Goal: Information Seeking & Learning: Learn about a topic

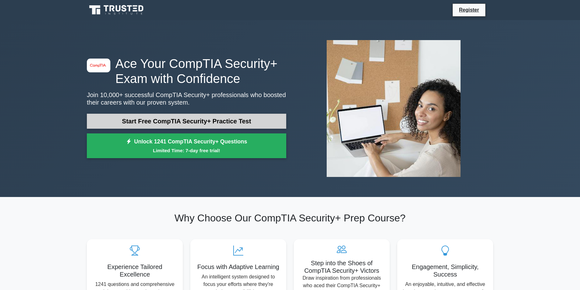
click at [193, 114] on link "Start Free CompTIA Security+ Practice Test" at bounding box center [186, 121] width 199 height 15
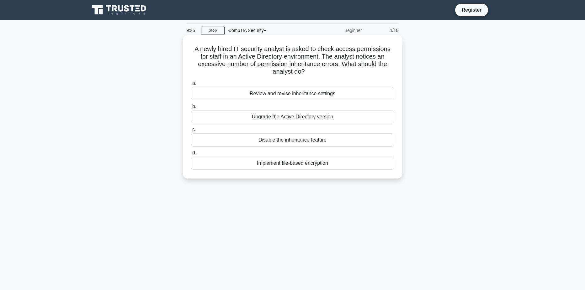
click at [265, 93] on div "Review and revise inheritance settings" at bounding box center [292, 93] width 203 height 13
click at [191, 86] on input "a. Review and revise inheritance settings" at bounding box center [191, 84] width 0 height 4
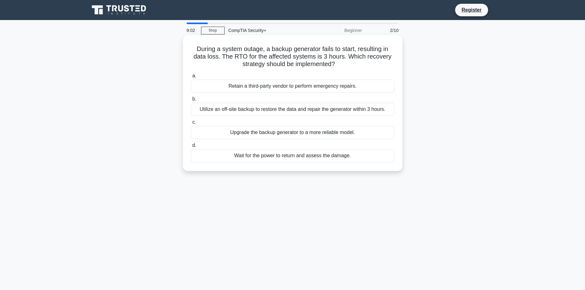
click at [280, 106] on div "Utilize an off-site backup to restore the data and repair the generator within …" at bounding box center [292, 109] width 203 height 13
click at [191, 101] on input "b. Utilize an off-site backup to restore the data and repair the generator with…" at bounding box center [191, 99] width 0 height 4
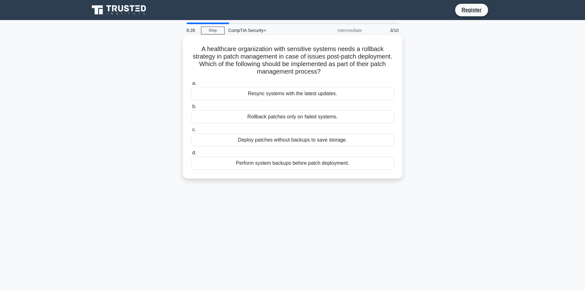
click at [264, 161] on div "Perform system backups before patch deployment." at bounding box center [292, 163] width 203 height 13
click at [191, 155] on input "d. Perform system backups before patch deployment." at bounding box center [191, 153] width 0 height 4
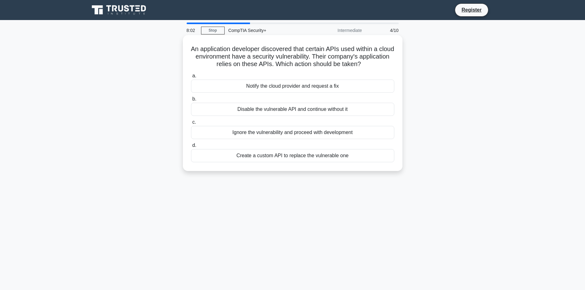
click at [250, 86] on div "Notify the cloud provider and request a fix" at bounding box center [292, 86] width 203 height 13
click at [191, 78] on input "a. Notify the cloud provider and request a fix" at bounding box center [191, 76] width 0 height 4
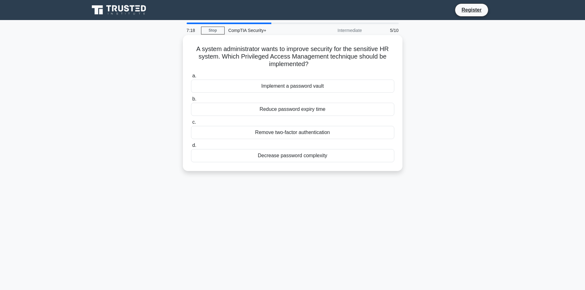
click at [263, 85] on div "Implement a password vault" at bounding box center [292, 86] width 203 height 13
click at [191, 78] on input "a. Implement a password vault" at bounding box center [191, 76] width 0 height 4
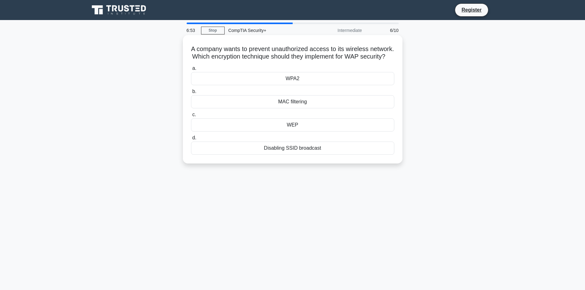
click at [321, 108] on div "MAC filtering" at bounding box center [292, 101] width 203 height 13
click at [191, 94] on input "b. MAC filtering" at bounding box center [191, 92] width 0 height 4
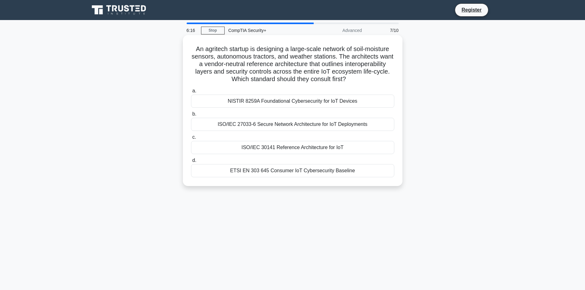
click at [311, 101] on div "NISTIR 8259A Foundational Cybersecurity for IoT Devices" at bounding box center [292, 101] width 203 height 13
click at [191, 93] on input "a. NISTIR 8259A Foundational Cybersecurity for IoT Devices" at bounding box center [191, 91] width 0 height 4
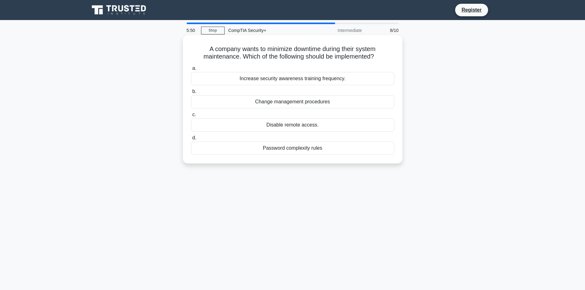
click at [339, 103] on div "Change management procedures" at bounding box center [292, 101] width 203 height 13
click at [191, 94] on input "b. Change management procedures" at bounding box center [191, 92] width 0 height 4
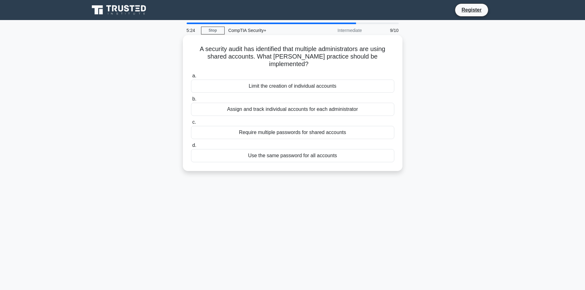
click at [291, 103] on div "Assign and track individual accounts for each administrator" at bounding box center [292, 109] width 203 height 13
click at [191, 98] on input "b. Assign and track individual accounts for each administrator" at bounding box center [191, 99] width 0 height 4
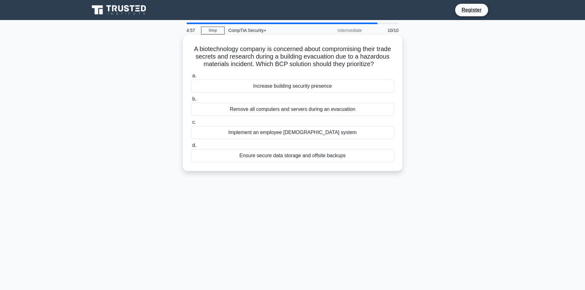
click at [277, 159] on div "Ensure secure data storage and offsite backups" at bounding box center [292, 155] width 203 height 13
click at [191, 148] on input "d. Ensure secure data storage and offsite backups" at bounding box center [191, 146] width 0 height 4
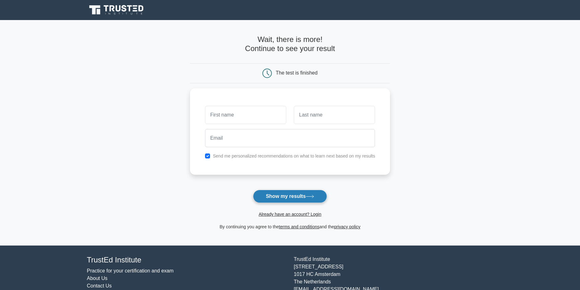
click at [295, 190] on button "Show my results" at bounding box center [290, 196] width 74 height 13
click at [226, 116] on input "text" at bounding box center [245, 113] width 81 height 18
type input "[PERSON_NAME]"
click at [350, 119] on input "text" at bounding box center [334, 113] width 81 height 18
type input "Brisebois"
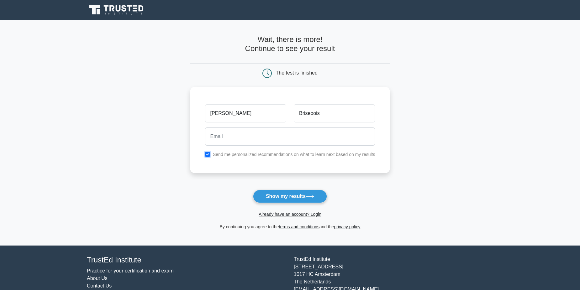
click at [208, 152] on input "checkbox" at bounding box center [207, 154] width 5 height 5
checkbox input "false"
click at [234, 139] on input "email" at bounding box center [290, 137] width 170 height 18
type input "m.brisebois54@gmail.com"
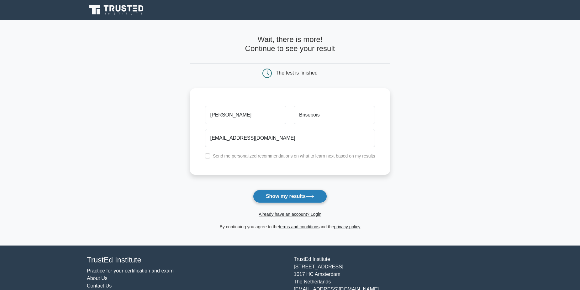
click at [308, 191] on button "Show my results" at bounding box center [290, 196] width 74 height 13
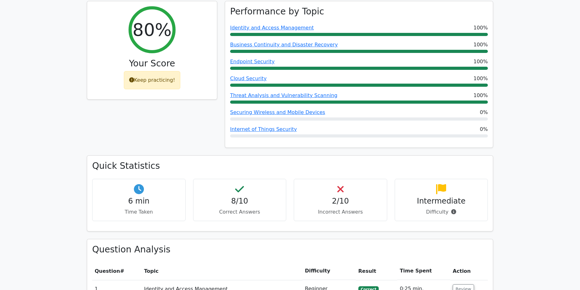
scroll to position [251, 0]
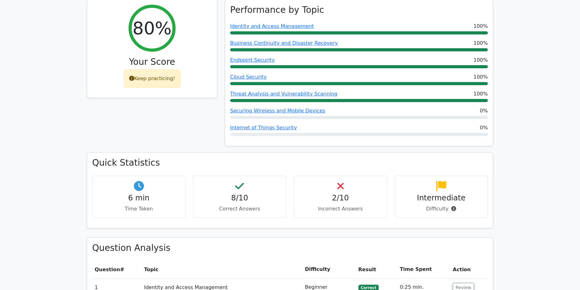
click at [360, 205] on p "Incorrect Answers" at bounding box center [340, 209] width 83 height 8
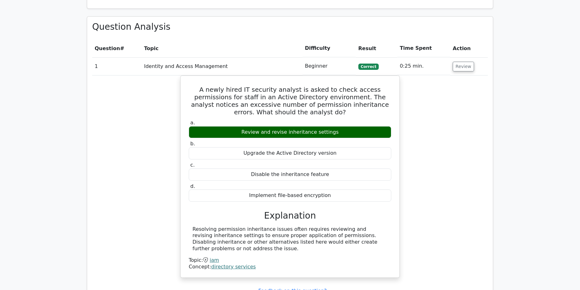
scroll to position [533, 0]
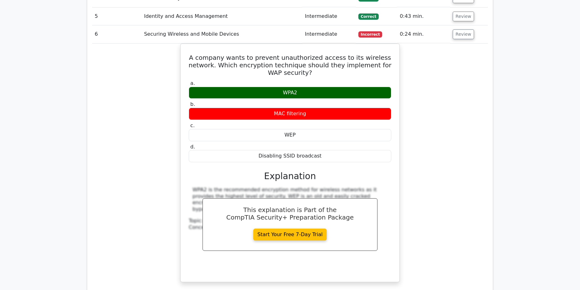
scroll to position [878, 0]
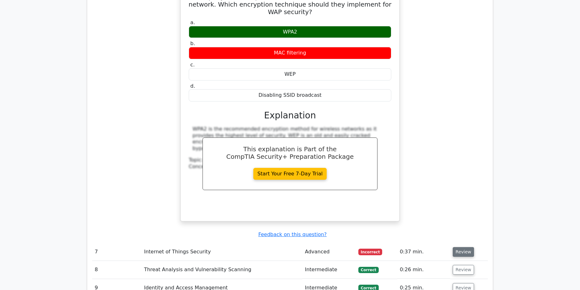
click at [465, 247] on button "Review" at bounding box center [463, 252] width 21 height 10
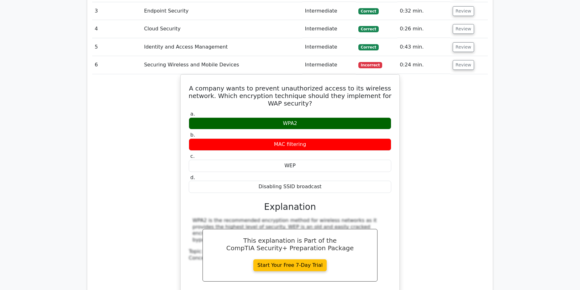
scroll to position [784, 0]
